Goal: Navigation & Orientation: Go to known website

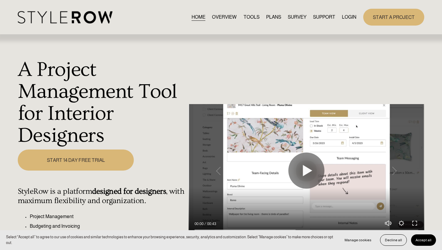
click at [345, 17] on link "LOGIN" at bounding box center [349, 17] width 14 height 8
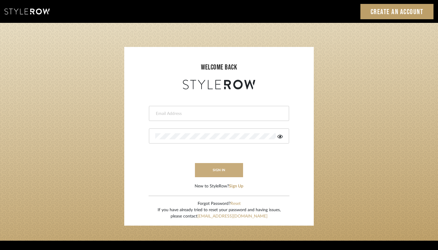
type input "[PERSON_NAME][EMAIL_ADDRESS][DOMAIN_NAME]"
click at [230, 169] on button "sign in" at bounding box center [219, 170] width 48 height 14
